Goal: Information Seeking & Learning: Learn about a topic

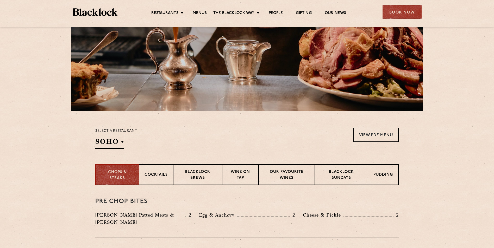
scroll to position [78, 0]
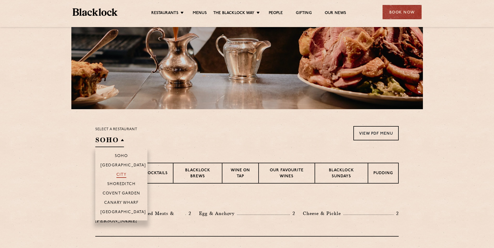
click at [124, 174] on p "City" at bounding box center [121, 175] width 10 height 5
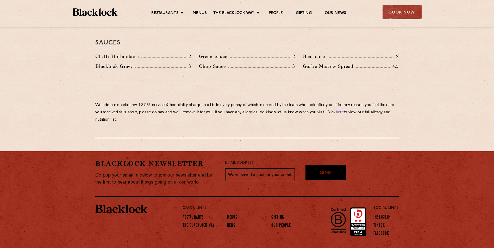
scroll to position [884, 0]
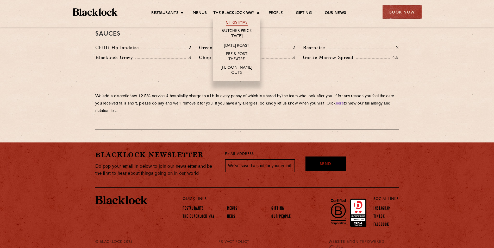
click at [239, 21] on link "Christmas" at bounding box center [237, 23] width 22 height 6
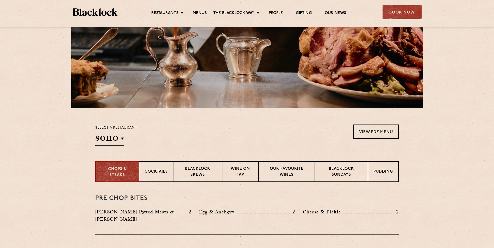
scroll to position [156, 0]
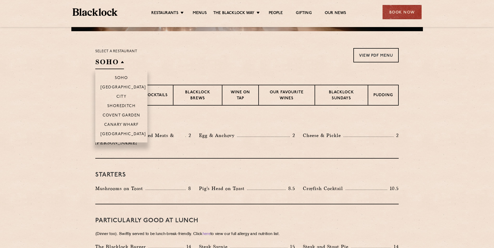
click at [127, 94] on li "City" at bounding box center [121, 96] width 52 height 9
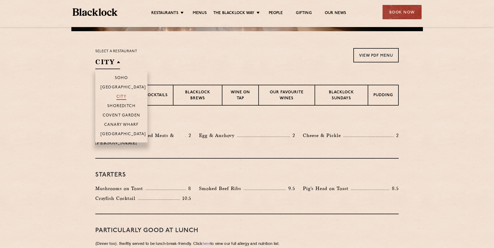
click at [124, 96] on p "City" at bounding box center [121, 97] width 10 height 5
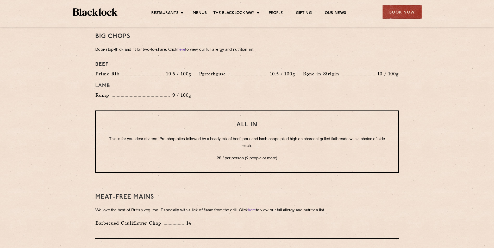
scroll to position [599, 0]
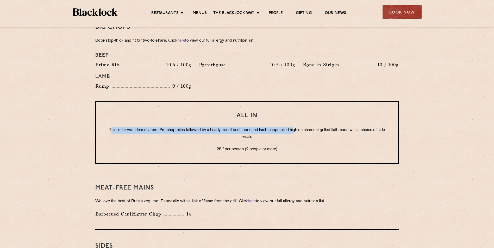
drag, startPoint x: 113, startPoint y: 124, endPoint x: 302, endPoint y: 126, distance: 189.1
click at [302, 127] on p "This is for you, dear sharers. Pre-chop bites followed by a heady mix of beef, …" at bounding box center [247, 134] width 282 height 14
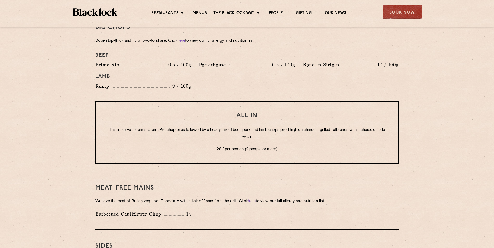
drag, startPoint x: 302, startPoint y: 126, endPoint x: 305, endPoint y: 141, distance: 15.0
click at [305, 146] on p "28 / per person (2 people or more)" at bounding box center [247, 149] width 282 height 7
